Goal: Information Seeking & Learning: Learn about a topic

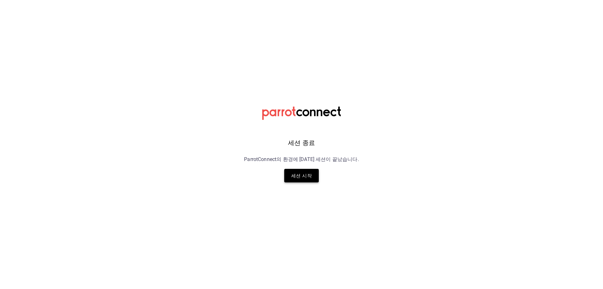
click at [305, 179] on font "세션 시작" at bounding box center [301, 175] width 21 height 8
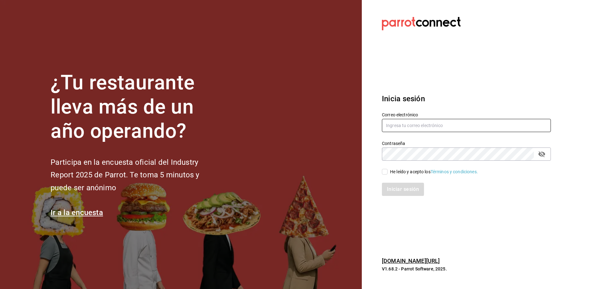
type input "[EMAIL_ADDRESS][DOMAIN_NAME]"
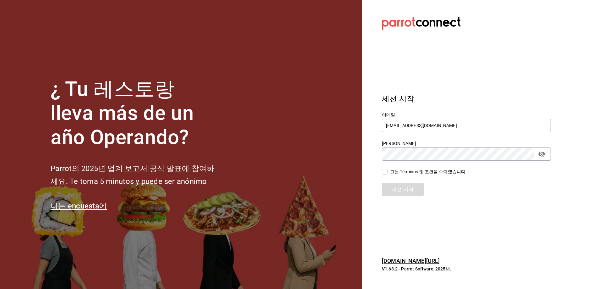
click at [387, 171] on input "그는 Términos 및 조건을 수락했습니다 ." at bounding box center [385, 172] width 6 height 6
checkbox input "true"
click at [396, 189] on font "세션 시작" at bounding box center [403, 189] width 22 height 6
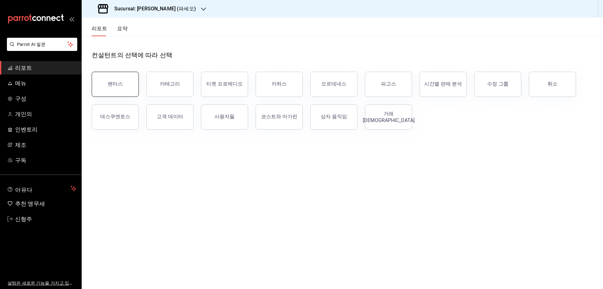
click at [113, 89] on button "벤타스" at bounding box center [115, 84] width 47 height 25
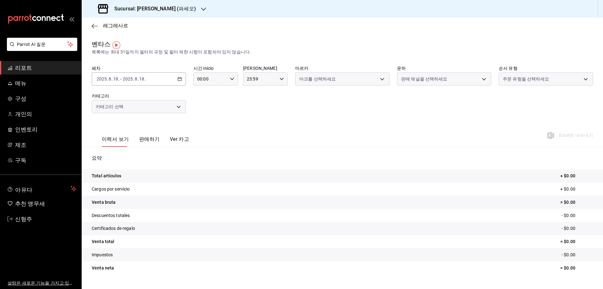
click at [183, 80] on div "2025-08-18 2025 . 8 . 18 . - 2025-08-18 2025 . 8 . 18 ." at bounding box center [139, 78] width 94 height 13
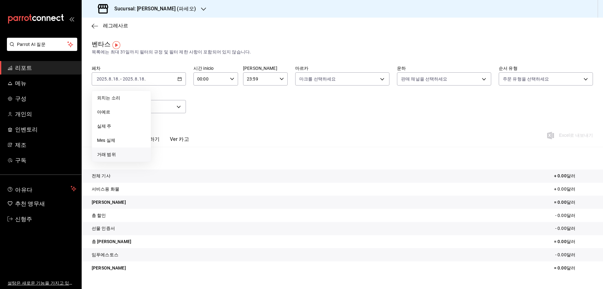
click at [113, 155] on font "거래 범위" at bounding box center [106, 154] width 19 height 5
click at [220, 102] on icon "button" at bounding box center [220, 102] width 2 height 4
click at [179, 120] on button "1" at bounding box center [175, 120] width 11 height 11
click at [195, 176] on button "31" at bounding box center [197, 175] width 11 height 11
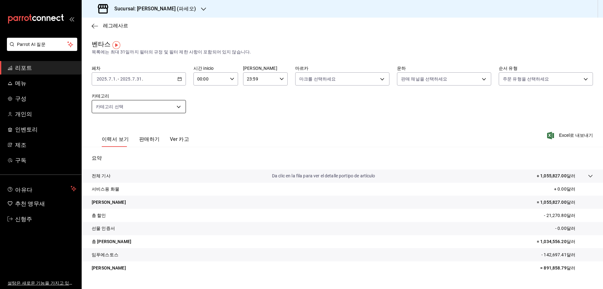
click at [162, 107] on body "Parrot AI 질문 리포트 메뉴 구성 개인의 인벤토리 제조 구독 아유다 추천 앵무새 신형주 설탕은 새로운 기능을 가지고 있습니다 Sucur…" at bounding box center [301, 144] width 603 height 289
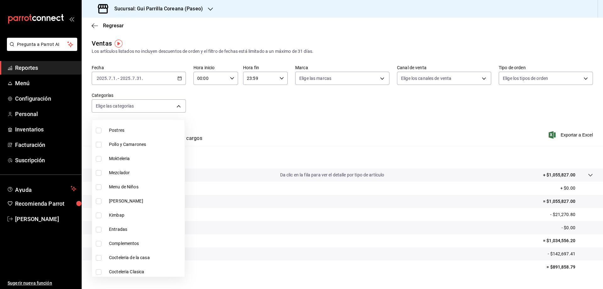
scroll to position [223, 0]
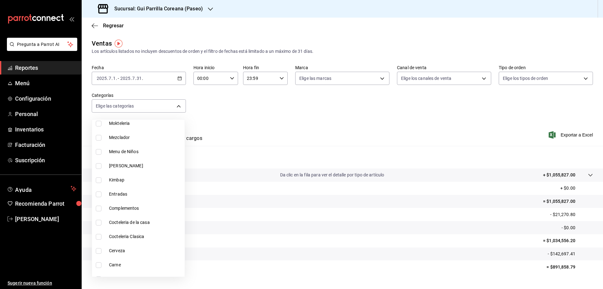
click at [101, 181] on input "checkbox" at bounding box center [99, 180] width 6 height 6
checkbox input "true"
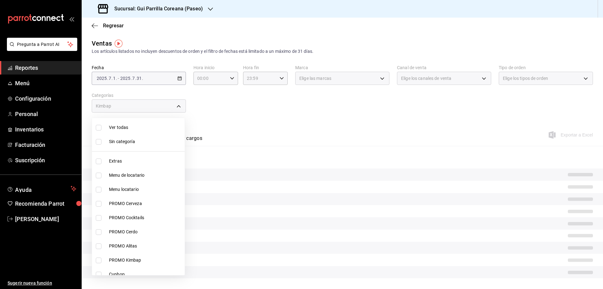
click at [143, 259] on span "PROMO Kimbap" at bounding box center [145, 260] width 73 height 7
type input "8f66a2cf-a69c-47f4-a3a8-4b214305186e,071d19d3-1138-4e8e-85e5-9f045e1221d1"
checkbox input "true"
click at [267, 110] on div at bounding box center [301, 144] width 603 height 289
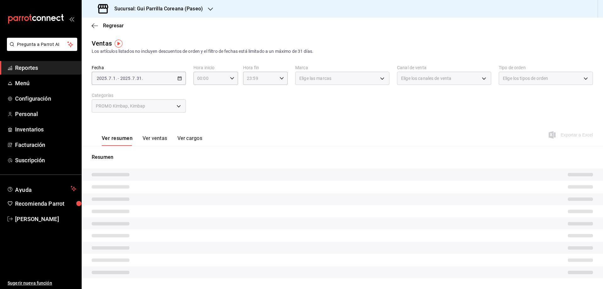
click at [148, 136] on button "Ver ventas" at bounding box center [155, 140] width 25 height 11
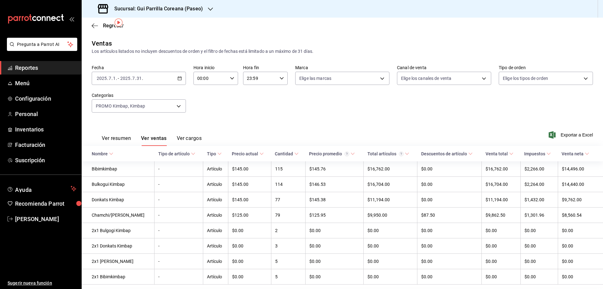
scroll to position [21, 0]
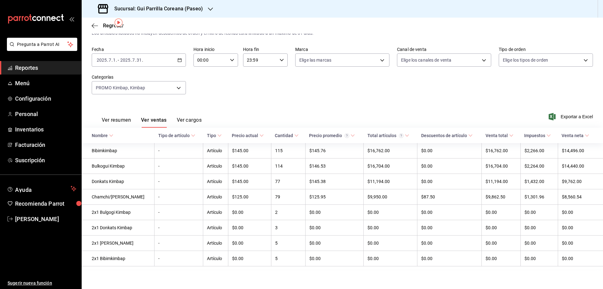
click at [306, 102] on div "Ver resumen Ver ventas Ver cargos Exportar a Excel" at bounding box center [343, 115] width 522 height 26
click at [175, 60] on div "2025-07-01 2025 . 7 . 1 . - 2025-07-31 2025 . 7 . 31 ." at bounding box center [139, 59] width 94 height 13
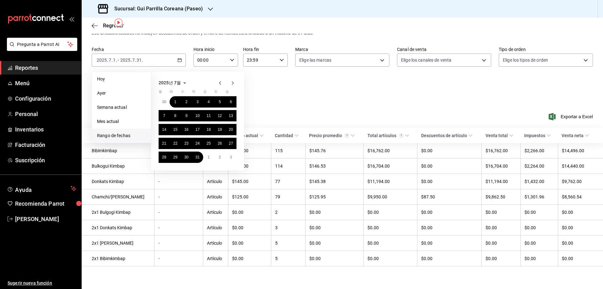
click at [230, 82] on icon "button" at bounding box center [233, 83] width 8 height 8
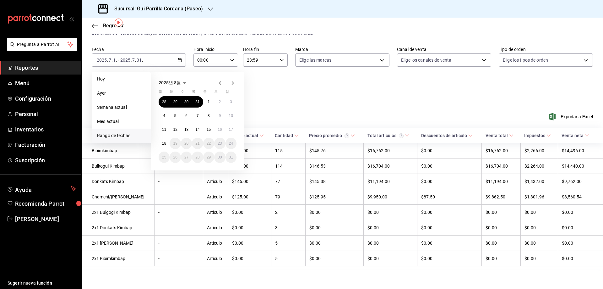
click at [220, 79] on icon "button" at bounding box center [220, 83] width 8 height 8
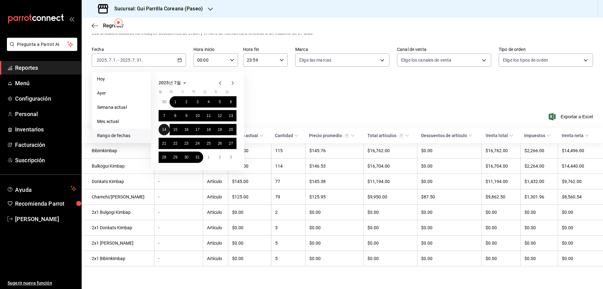
click at [165, 127] on abbr "14" at bounding box center [164, 129] width 4 height 4
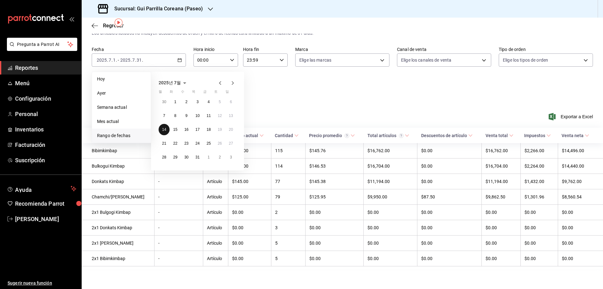
click at [165, 127] on abbr "14" at bounding box center [164, 129] width 4 height 4
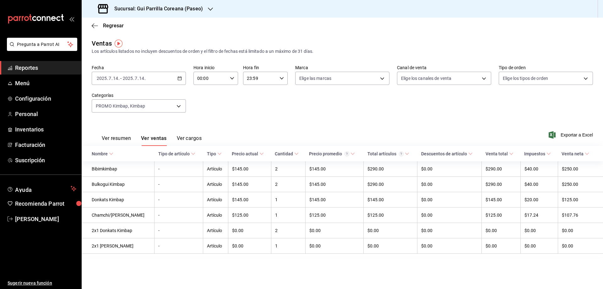
click at [180, 78] on icon "button" at bounding box center [180, 78] width 4 height 4
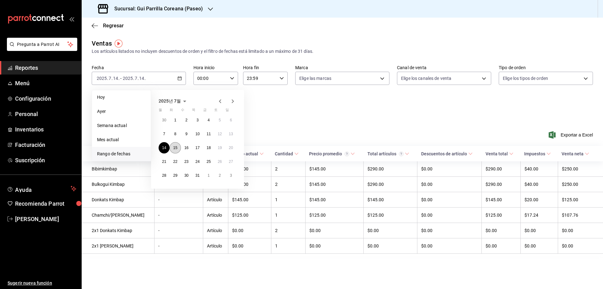
click at [174, 146] on abbr "15" at bounding box center [175, 147] width 4 height 4
click at [174, 146] on th "Tipo de artículo" at bounding box center [179, 153] width 49 height 15
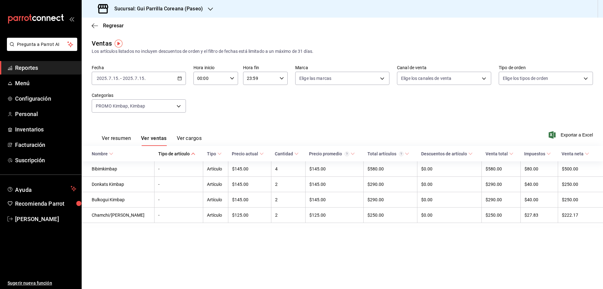
click at [181, 79] on icon "button" at bounding box center [180, 78] width 4 height 4
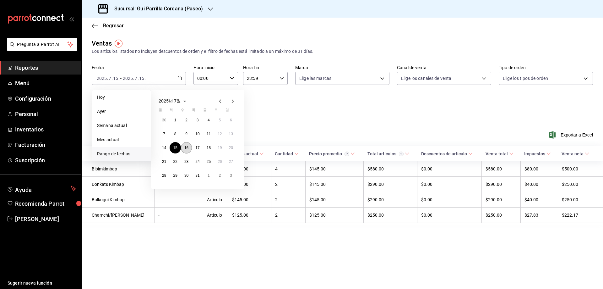
click at [185, 146] on abbr "16" at bounding box center [186, 147] width 4 height 4
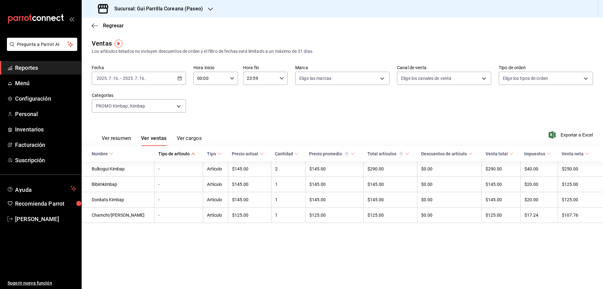
click at [178, 79] on icon "button" at bounding box center [180, 78] width 4 height 4
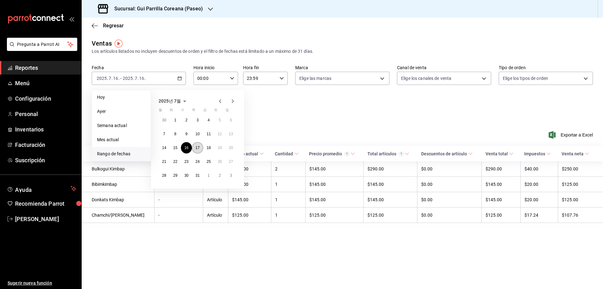
click at [195, 147] on button "17" at bounding box center [197, 147] width 11 height 11
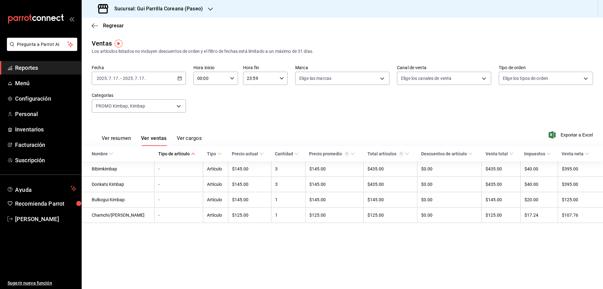
click at [182, 77] on \(Stroke\) "button" at bounding box center [180, 78] width 4 height 3
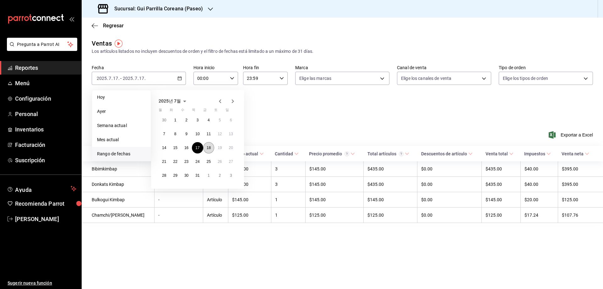
click at [212, 146] on button "18" at bounding box center [208, 147] width 11 height 11
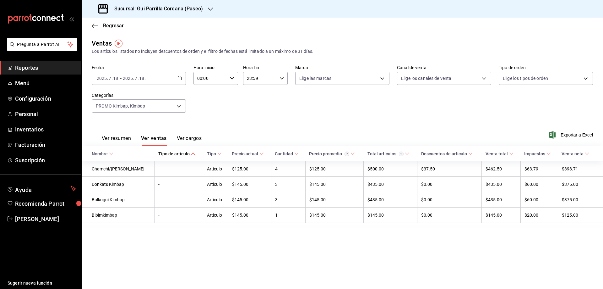
click at [181, 77] on \(Stroke\) "button" at bounding box center [180, 78] width 4 height 3
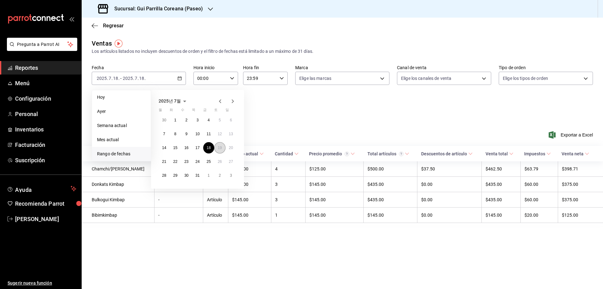
click at [220, 145] on button "19" at bounding box center [219, 147] width 11 height 11
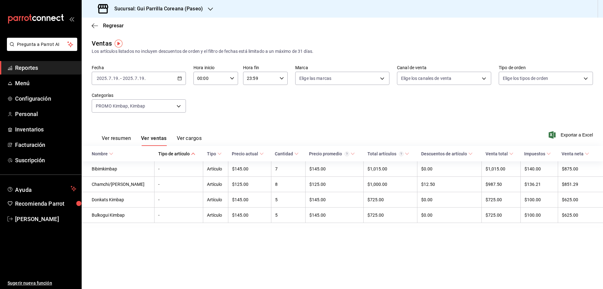
click at [180, 81] on div "2025-07-19 2025 . 7 . 19 . - 2025-07-19 2025 . 7 . 19 ." at bounding box center [139, 78] width 94 height 13
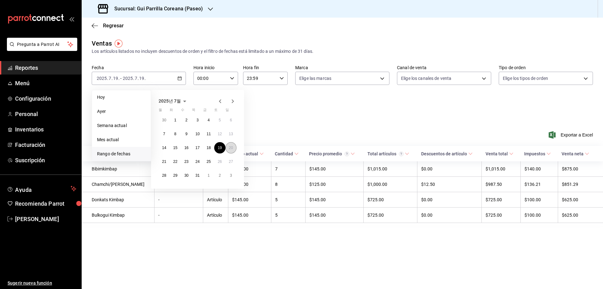
click at [229, 147] on abbr "20" at bounding box center [231, 147] width 4 height 4
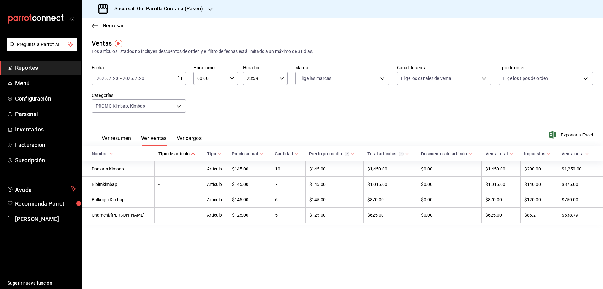
click at [181, 80] on \(Stroke\) "button" at bounding box center [180, 78] width 4 height 3
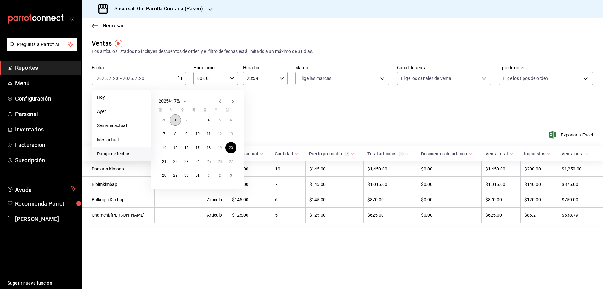
click at [173, 121] on button "1" at bounding box center [175, 119] width 11 height 11
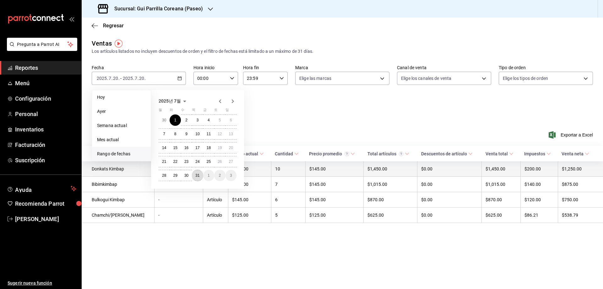
click at [197, 177] on abbr "31" at bounding box center [197, 175] width 4 height 4
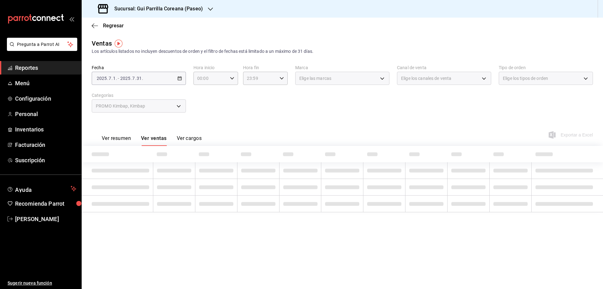
click at [180, 107] on div "PROMO Kimbap, Kimbap" at bounding box center [139, 105] width 94 height 13
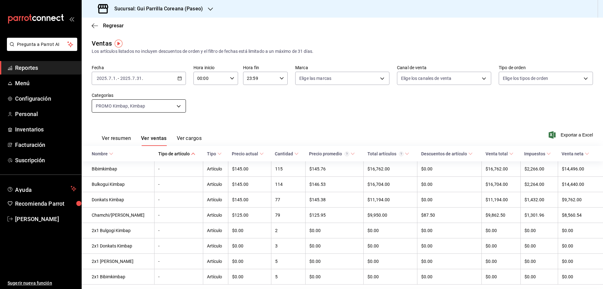
click at [180, 107] on body "Pregunta a Parrot AI Reportes Menú Configuración Personal Inventarios Facturaci…" at bounding box center [301, 144] width 603 height 289
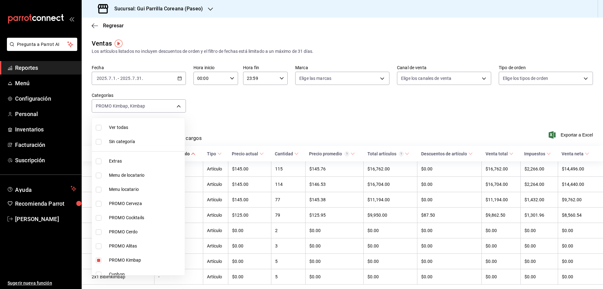
click at [104, 125] on li "Ver todas" at bounding box center [138, 127] width 93 height 14
type input "ab2add06-cee0-4696-9d55-705e04e378fc,afaf318b-632d-4434-b5f7-09a53853cf21,da2f4…"
checkbox input "true"
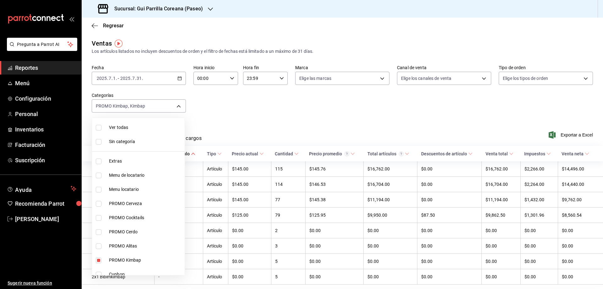
checkbox input "true"
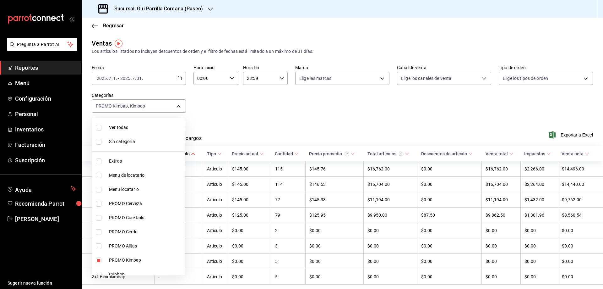
checkbox input "true"
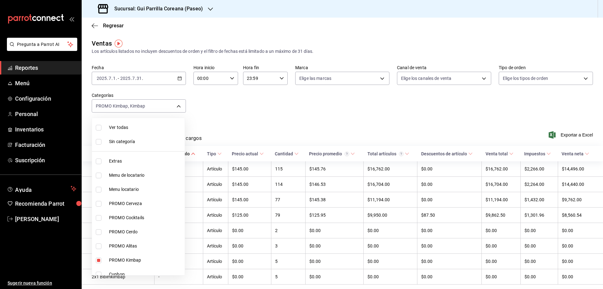
checkbox input "true"
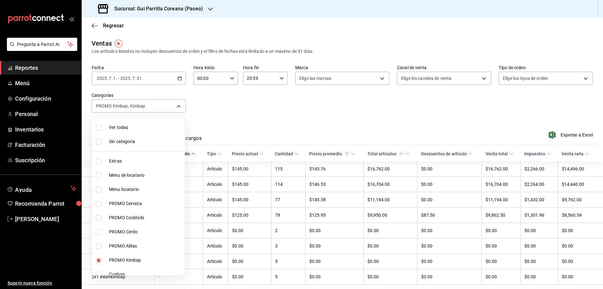
checkbox input "true"
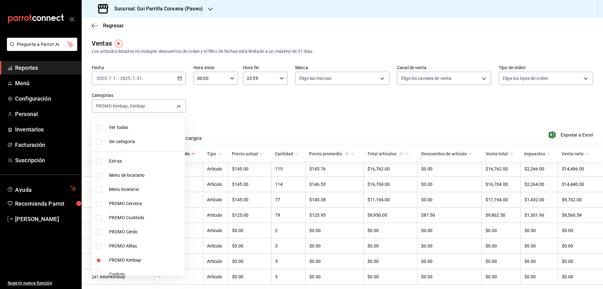
checkbox input "true"
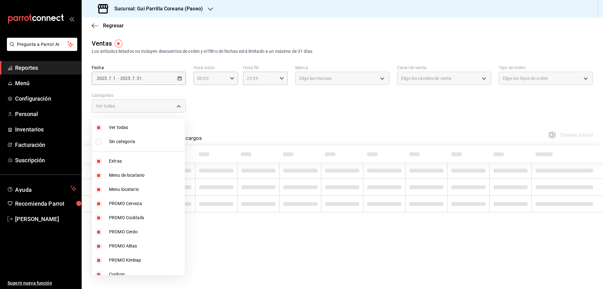
click at [104, 125] on li "Ver todas" at bounding box center [138, 127] width 93 height 14
checkbox input "false"
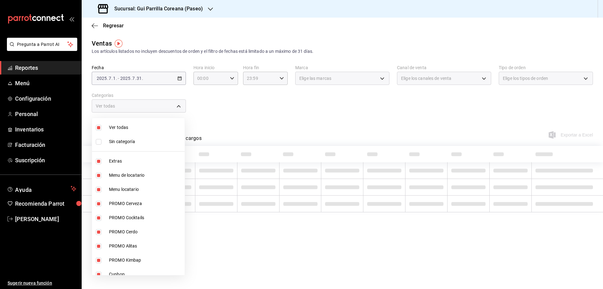
checkbox input "false"
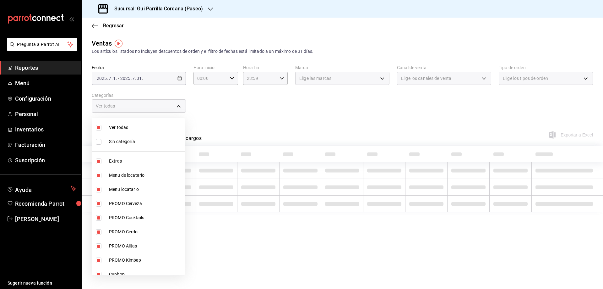
checkbox input "false"
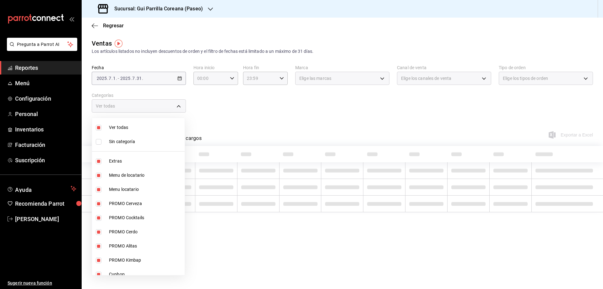
checkbox input "false"
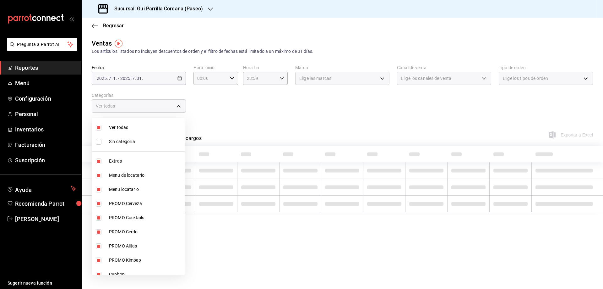
checkbox input "false"
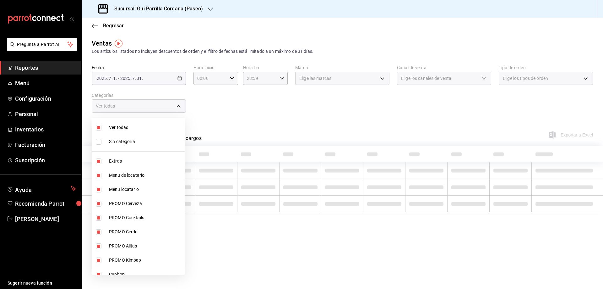
checkbox input "false"
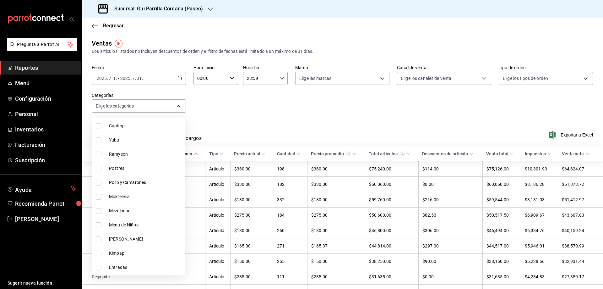
scroll to position [144, 0]
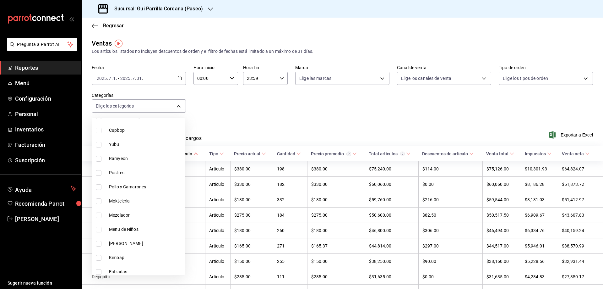
click at [141, 164] on li "Ramyeon" at bounding box center [138, 158] width 93 height 14
type input "b4666133-900b-40d6-b991-913acb432083"
checkbox input "true"
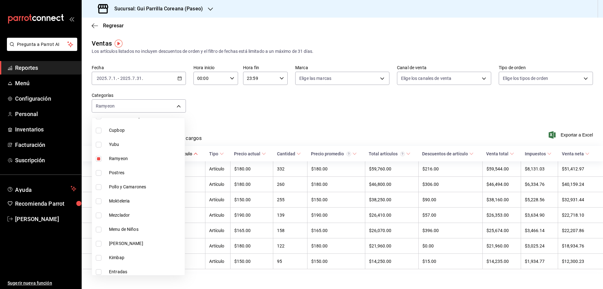
click at [281, 117] on div at bounding box center [301, 144] width 603 height 289
